Goal: Transaction & Acquisition: Register for event/course

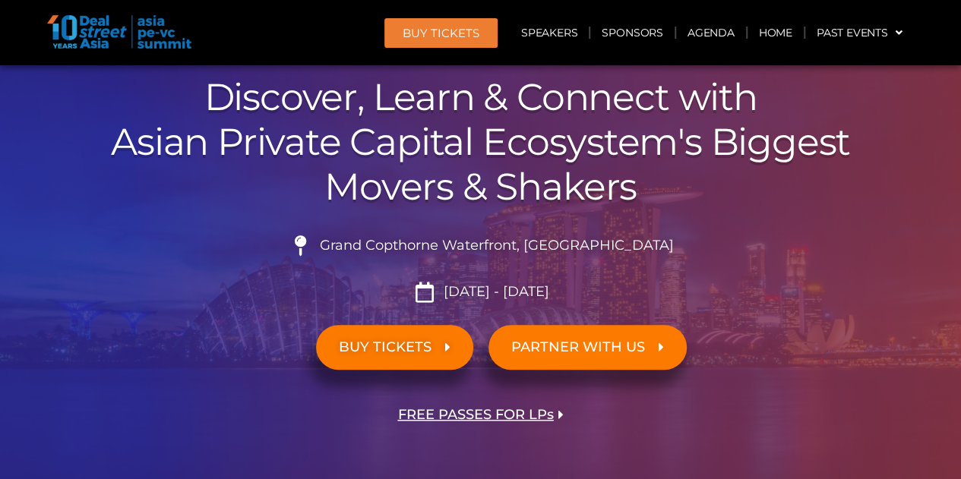
scroll to position [152, 0]
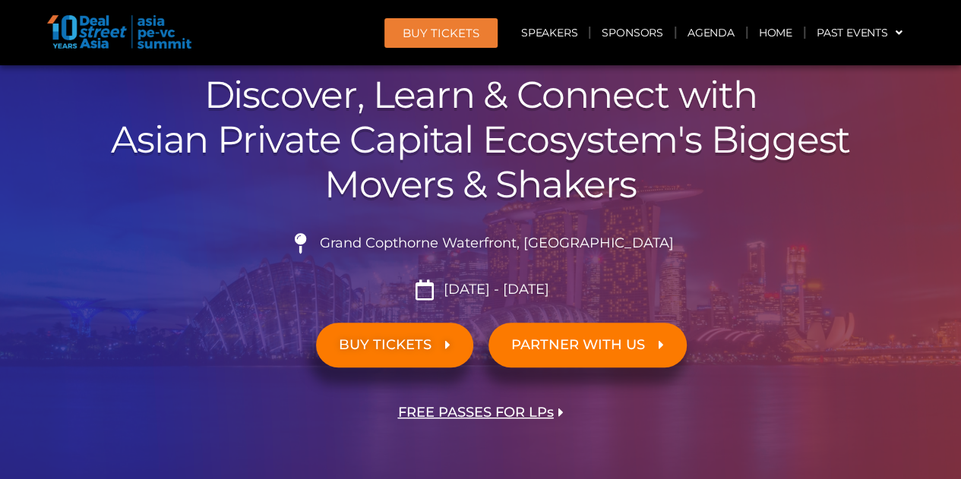
click at [387, 338] on span "BUY TICKETS" at bounding box center [385, 345] width 93 height 14
click at [597, 347] on span "PARTNER WITH US" at bounding box center [578, 345] width 134 height 14
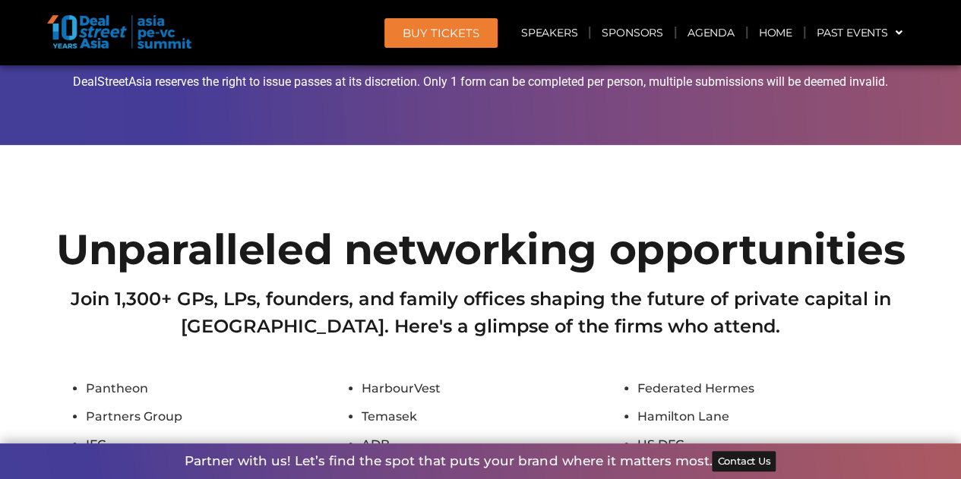
scroll to position [8431, 0]
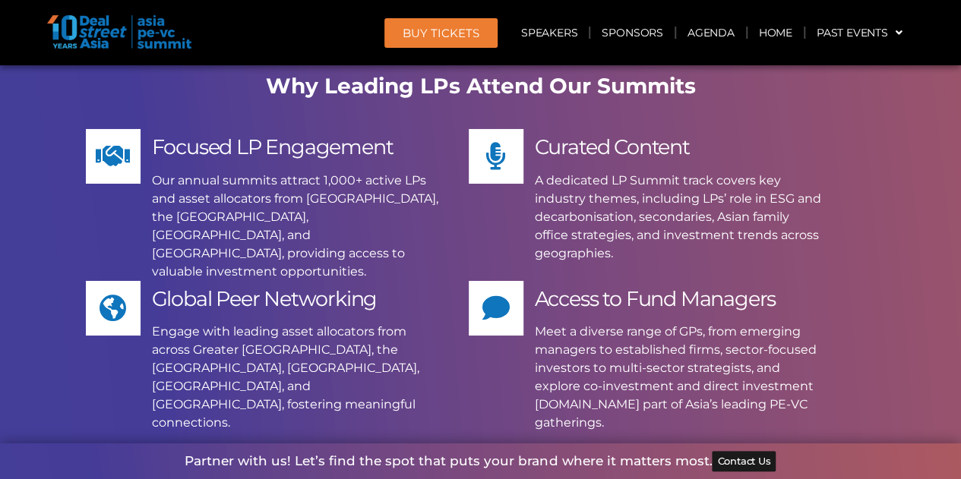
click at [447, 31] on span "BUY Tickets" at bounding box center [441, 32] width 77 height 11
click at [425, 36] on span "BUY Tickets" at bounding box center [441, 32] width 77 height 11
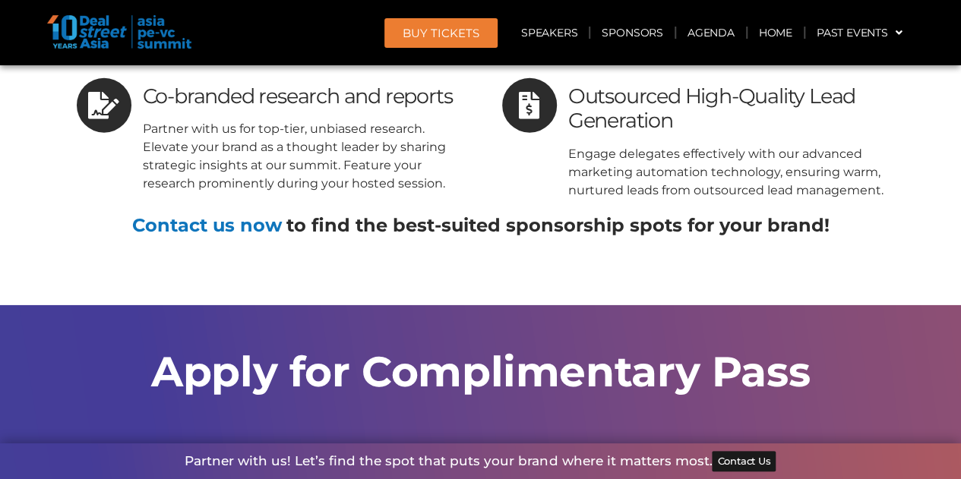
scroll to position [10483, 0]
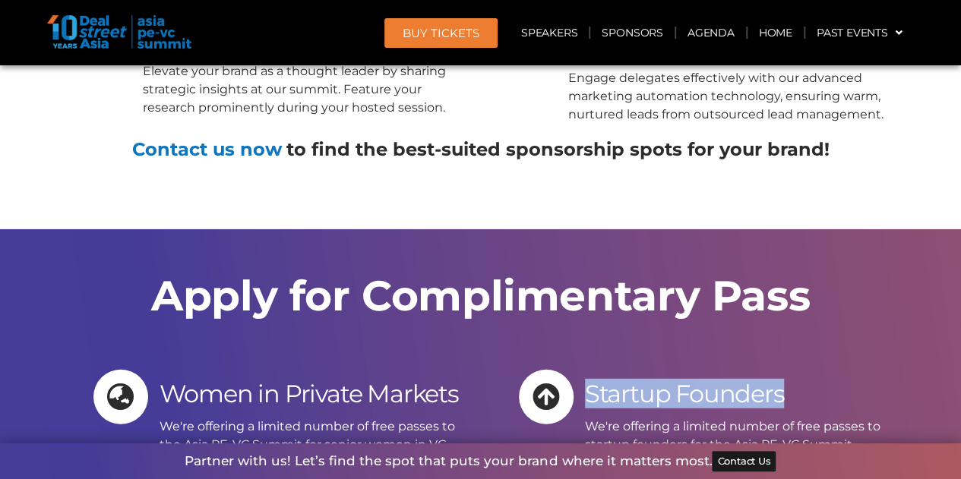
drag, startPoint x: 586, startPoint y: 174, endPoint x: 845, endPoint y: 174, distance: 259.1
click at [845, 376] on div "Startup Founders" at bounding box center [739, 391] width 309 height 30
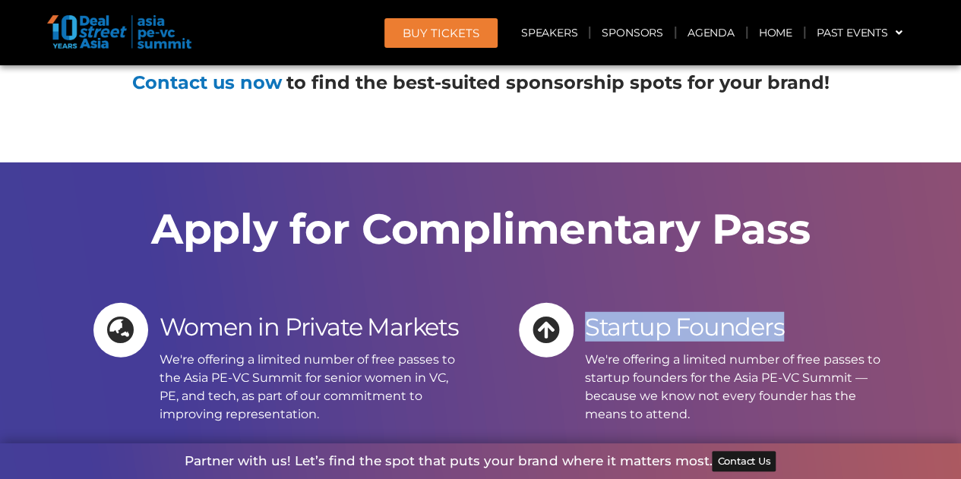
scroll to position [10787, 0]
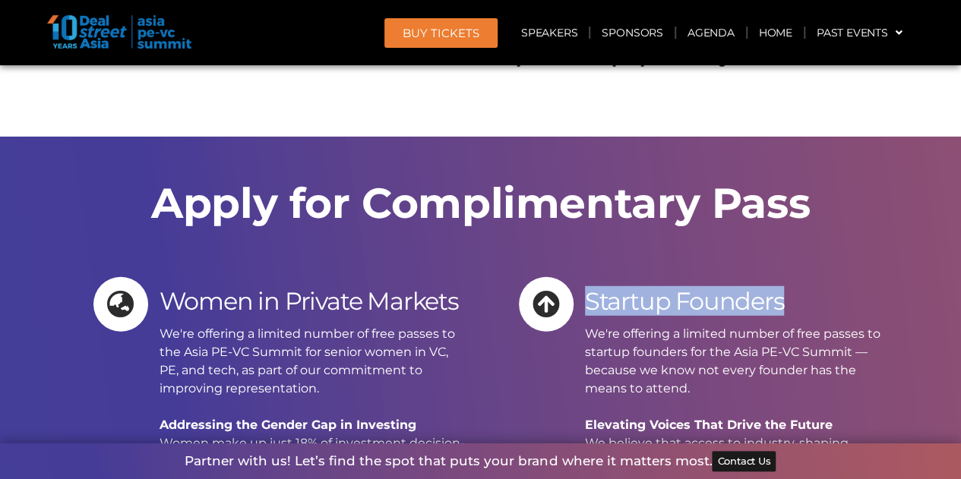
scroll to position [10559, 0]
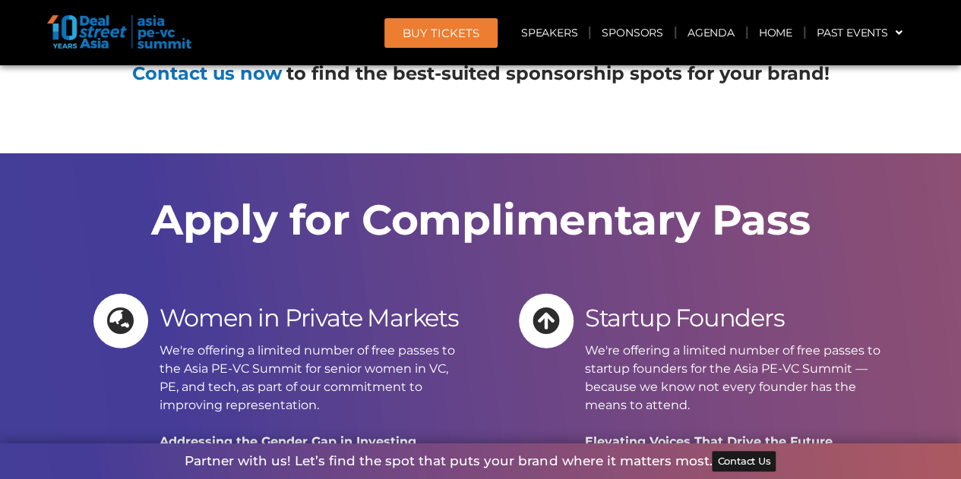
click at [698, 435] on b "Elevating Voices That Drive the Future" at bounding box center [709, 442] width 248 height 14
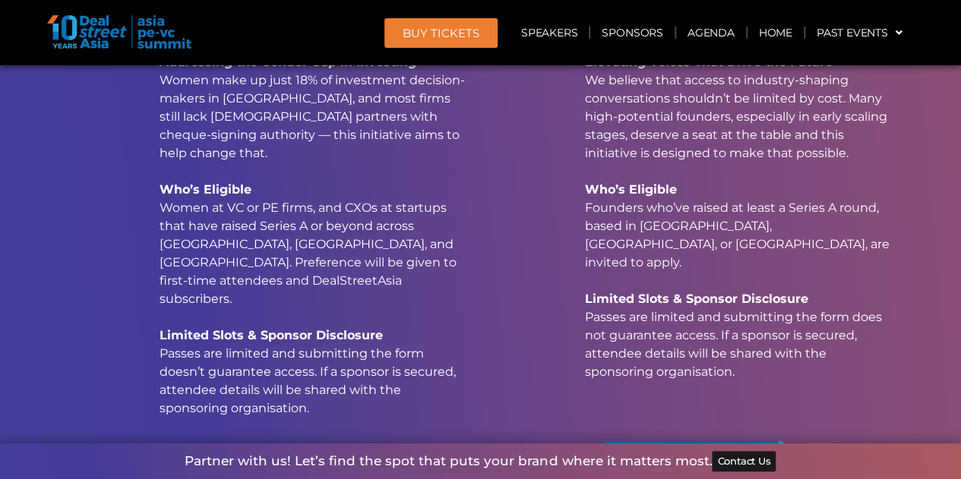
scroll to position [10939, 0]
click at [712, 457] on span "Apply Now" at bounding box center [676, 468] width 100 height 23
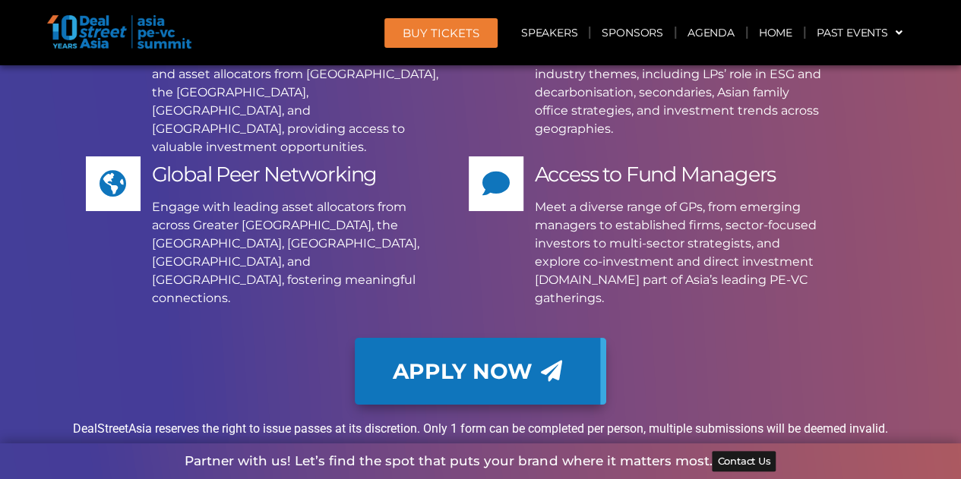
scroll to position [8024, 0]
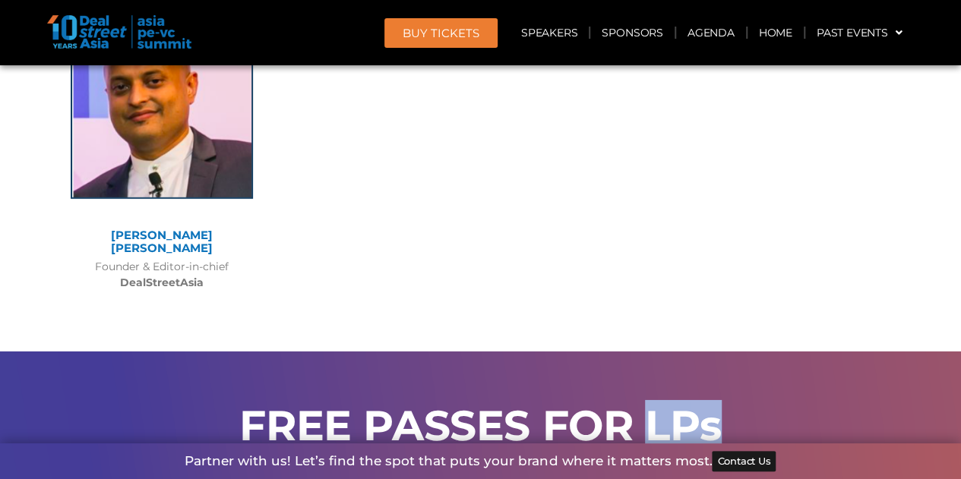
drag, startPoint x: 653, startPoint y: 248, endPoint x: 792, endPoint y: 253, distance: 139.2
click at [792, 405] on h2 "FREE PASSES FOR LPs" at bounding box center [481, 426] width 836 height 42
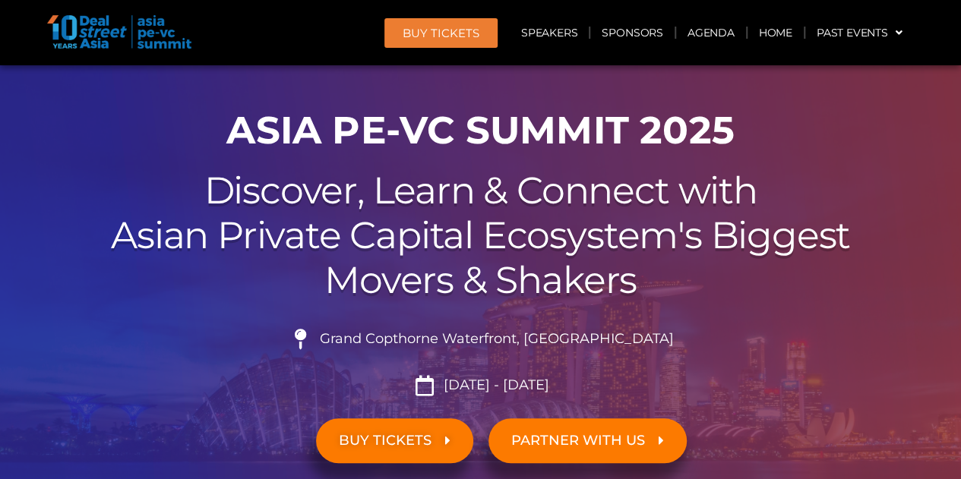
scroll to position [122, 0]
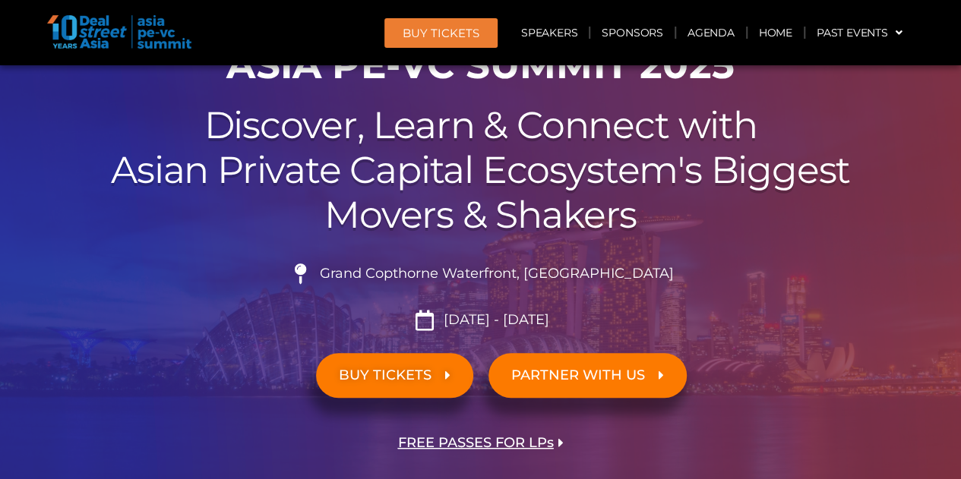
click at [381, 377] on span "BUY TICKETS" at bounding box center [385, 376] width 93 height 14
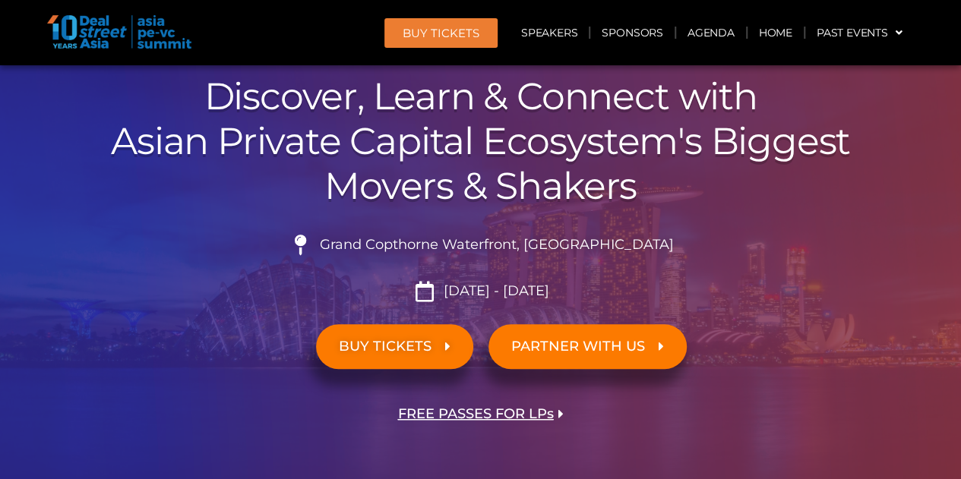
scroll to position [152, 0]
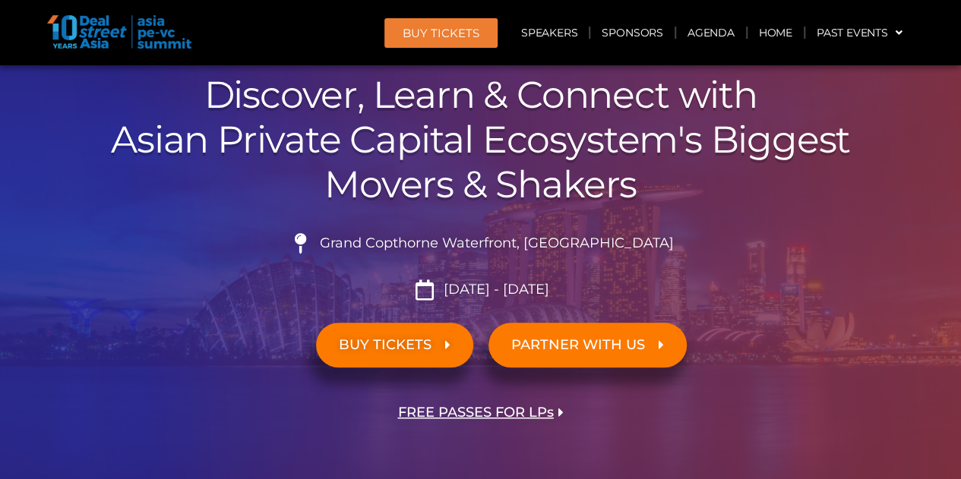
click at [409, 344] on span "BUY TICKETS" at bounding box center [385, 345] width 93 height 14
click at [378, 361] on link "BUY TICKETS" at bounding box center [394, 345] width 157 height 45
click at [389, 356] on link "BUY TICKETS" at bounding box center [394, 345] width 157 height 45
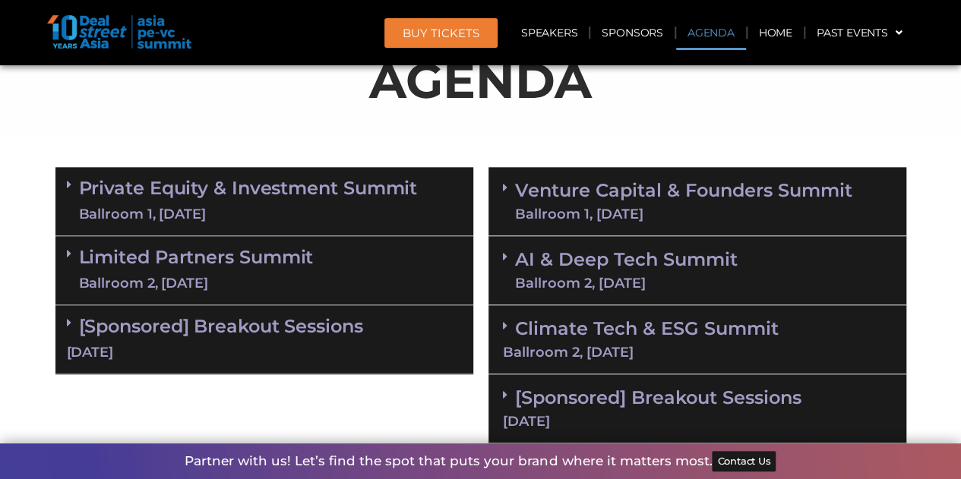
scroll to position [608, 0]
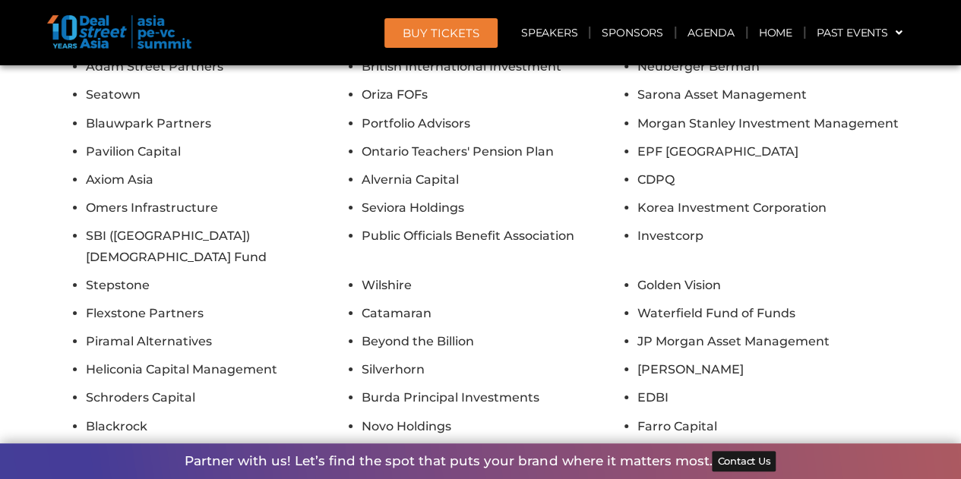
scroll to position [8381, 0]
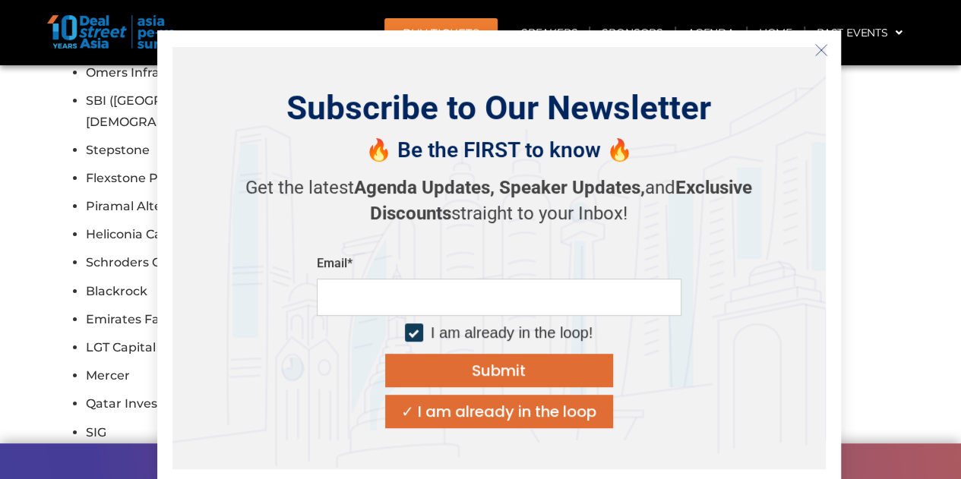
click at [821, 40] on button "Close" at bounding box center [821, 50] width 24 height 24
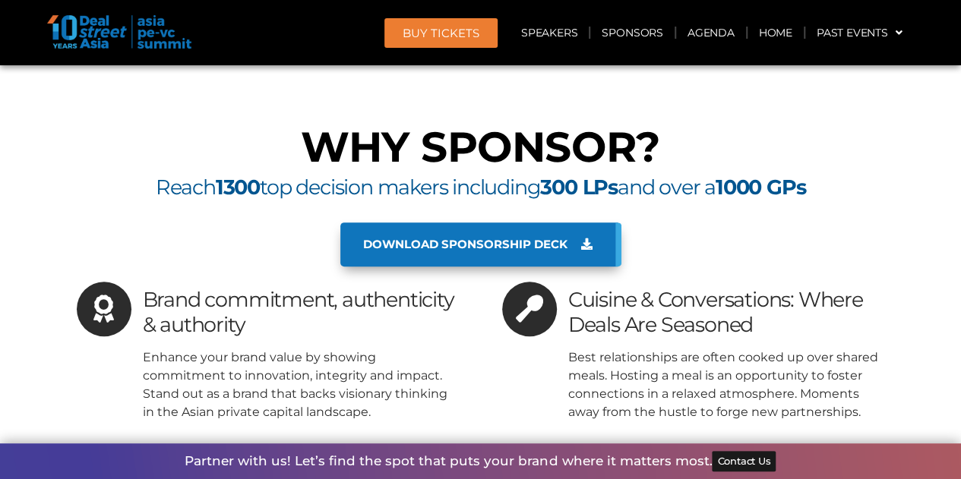
scroll to position [8761, 0]
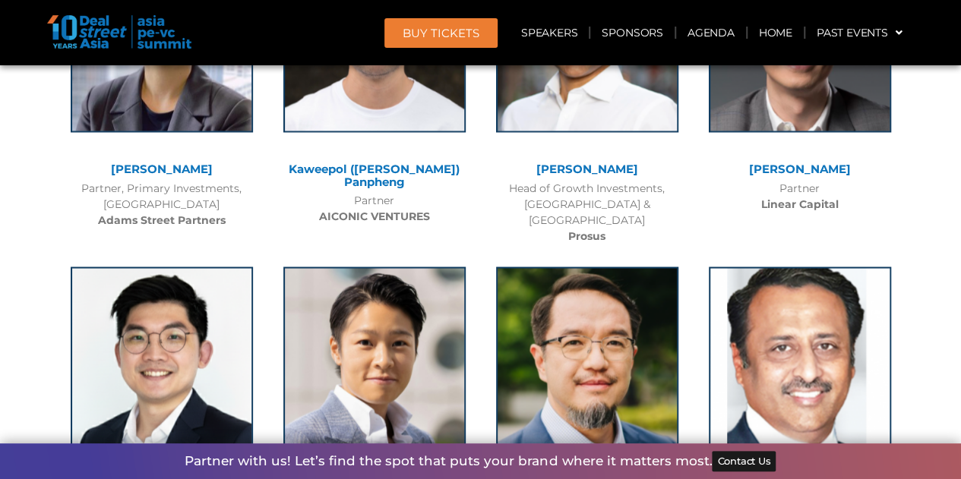
scroll to position [3977, 0]
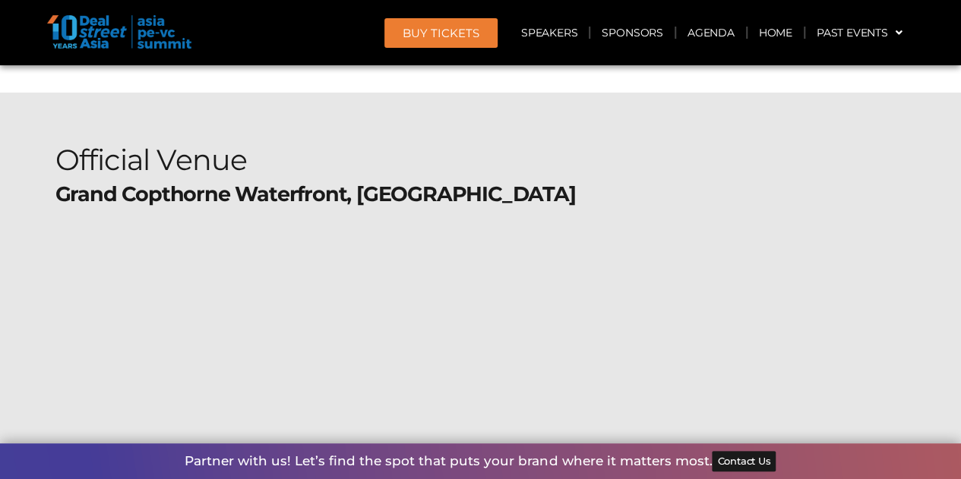
scroll to position [12841, 0]
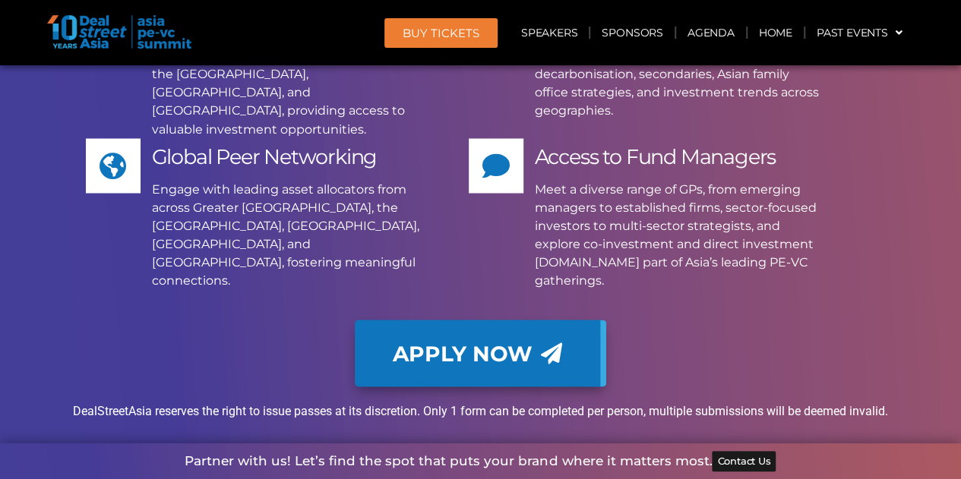
click at [477, 343] on span "Apply Now" at bounding box center [463, 353] width 140 height 21
click at [726, 460] on span "Contact Us" at bounding box center [743, 462] width 53 height 10
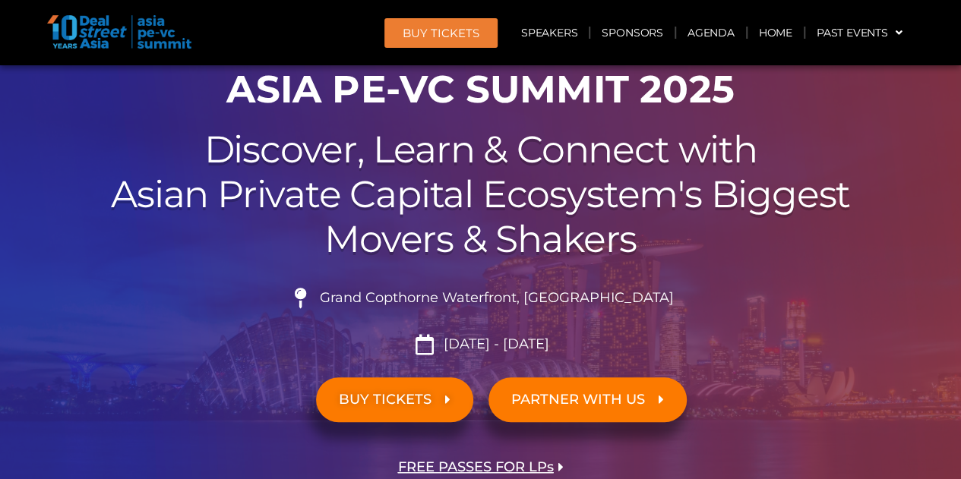
scroll to position [152, 0]
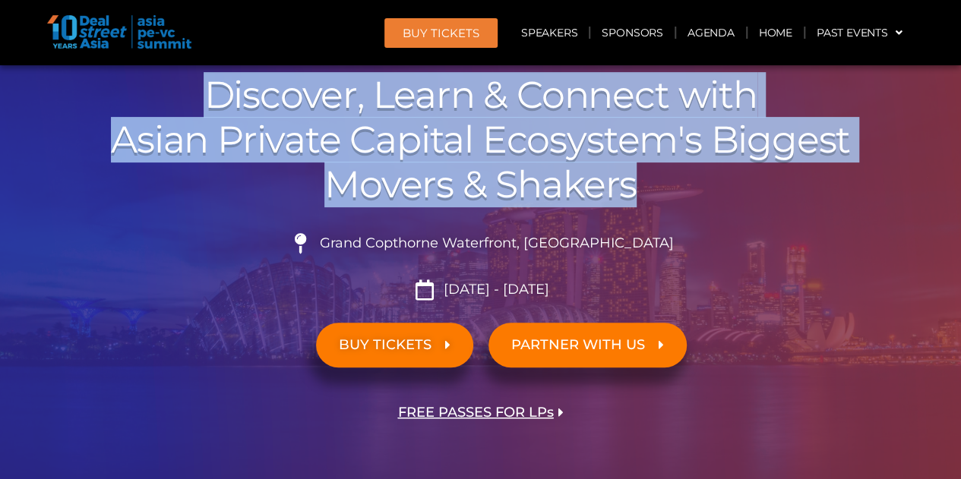
drag, startPoint x: 212, startPoint y: 86, endPoint x: 684, endPoint y: 188, distance: 482.9
click at [684, 188] on h2 "Discover, Learn & Connect with Asian Private Capital Ecosystem's Biggest Movers…" at bounding box center [480, 140] width 851 height 134
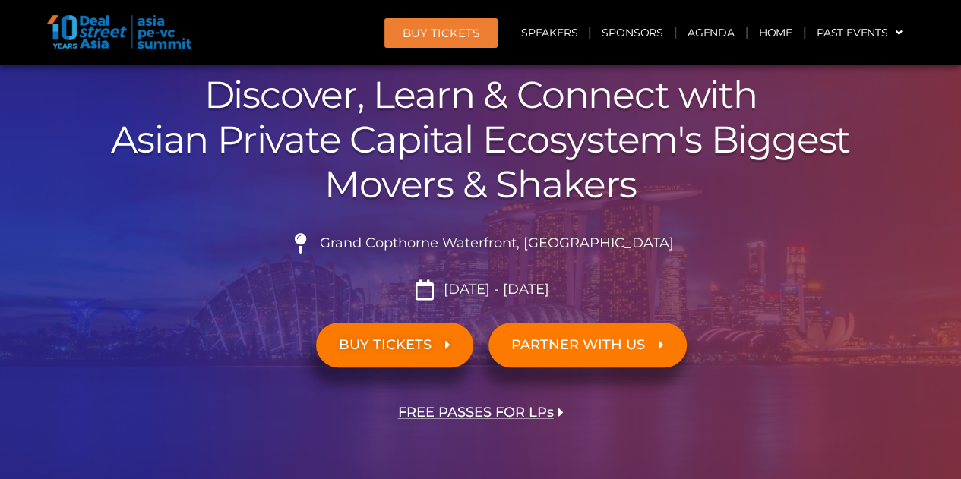
click at [868, 299] on li "[DATE] - [DATE]" at bounding box center [480, 290] width 851 height 21
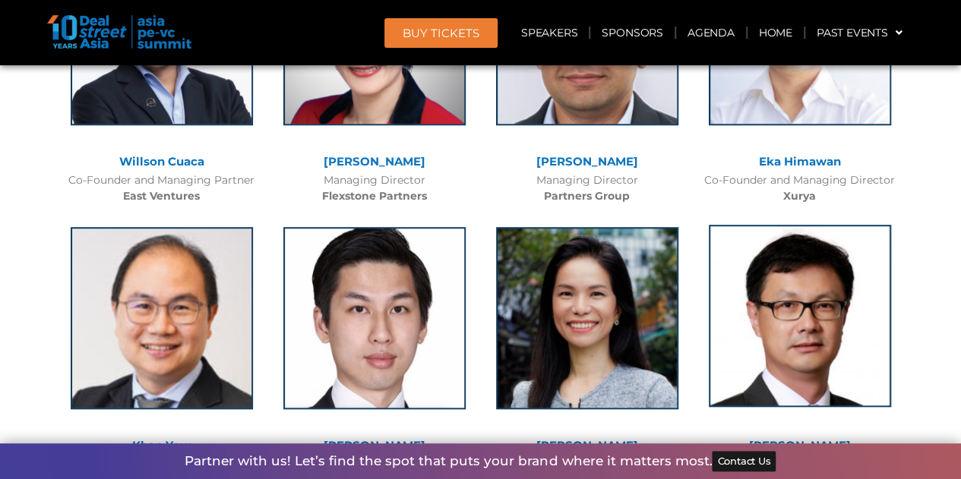
scroll to position [3799, 0]
